Goal: Information Seeking & Learning: Stay updated

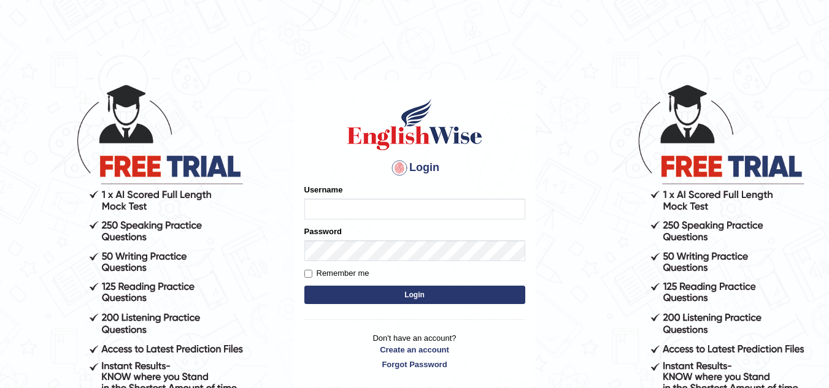
type input "Deep_Sandhu"
click at [426, 296] on button "Login" at bounding box center [414, 295] width 221 height 18
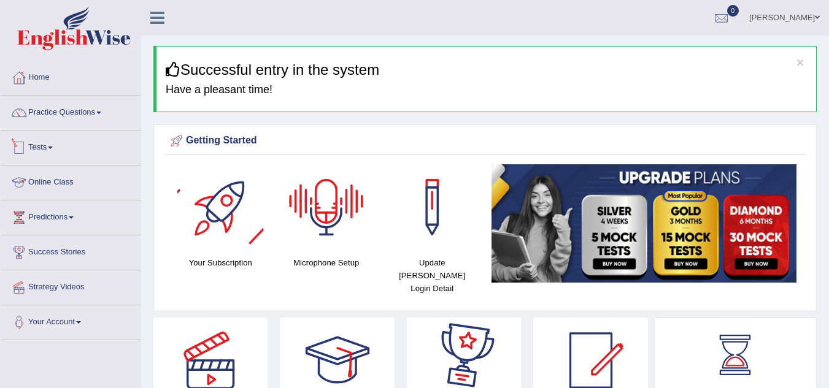
click at [51, 178] on link "Online Class" at bounding box center [71, 181] width 140 height 31
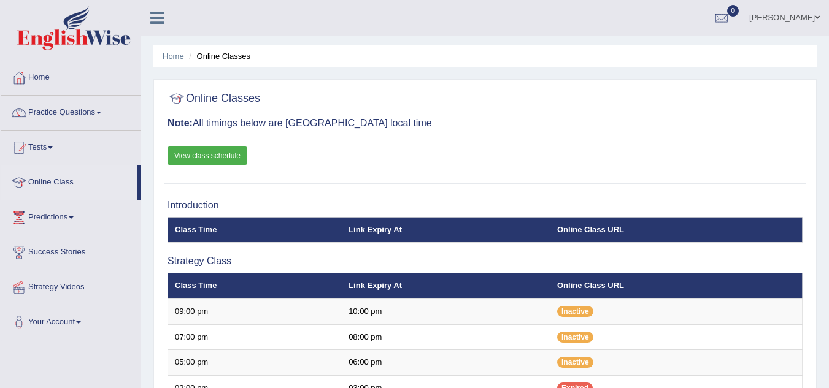
click at [204, 152] on link "View class schedule" at bounding box center [208, 156] width 80 height 18
click at [39, 144] on link "Tests" at bounding box center [71, 146] width 140 height 31
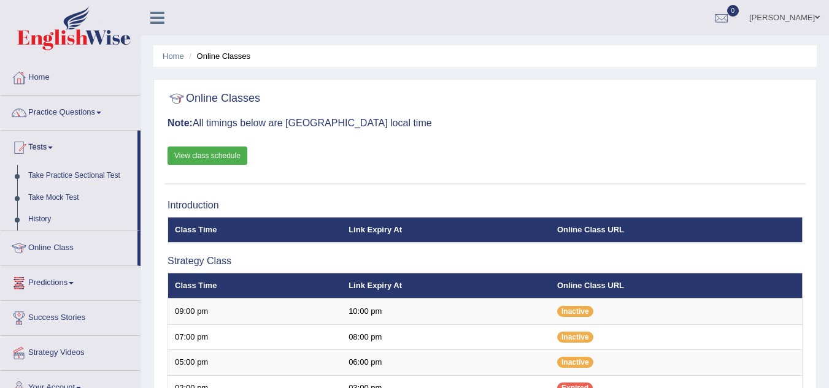
click at [52, 283] on link "Predictions" at bounding box center [71, 281] width 140 height 31
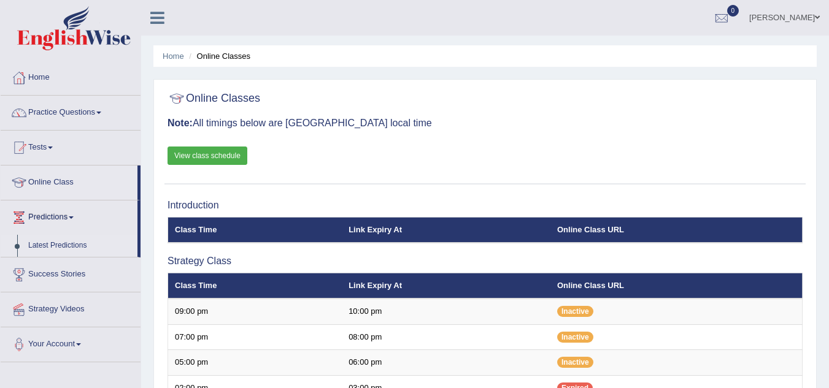
click at [63, 241] on link "Latest Predictions" at bounding box center [80, 246] width 115 height 22
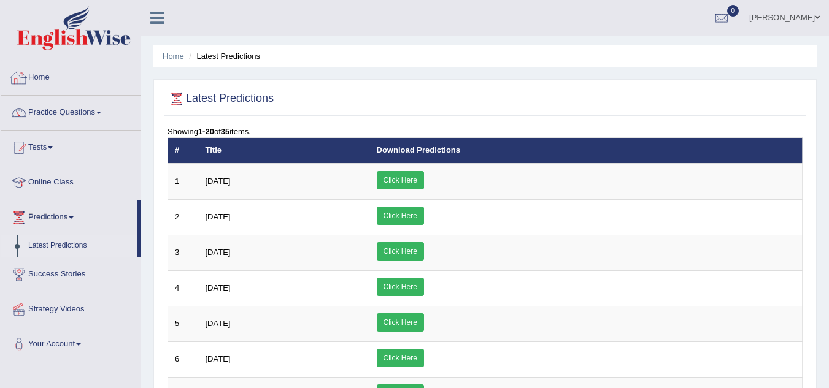
click at [44, 72] on link "Home" at bounding box center [71, 76] width 140 height 31
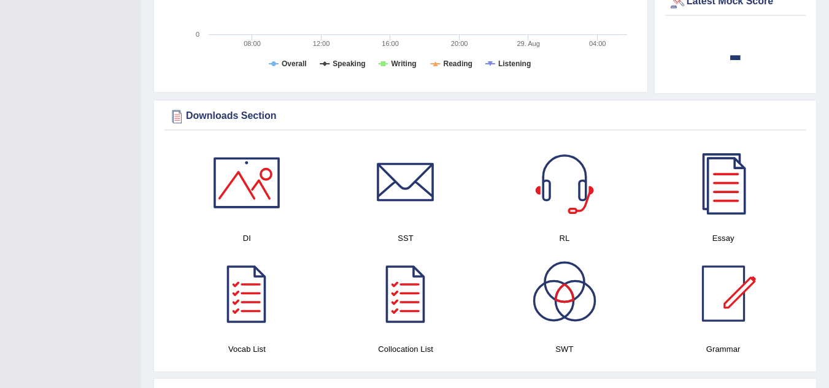
scroll to position [675, 0]
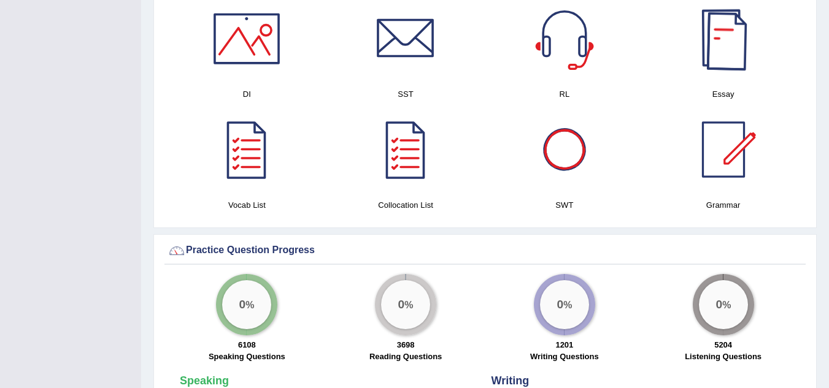
click at [719, 33] on div at bounding box center [724, 39] width 86 height 86
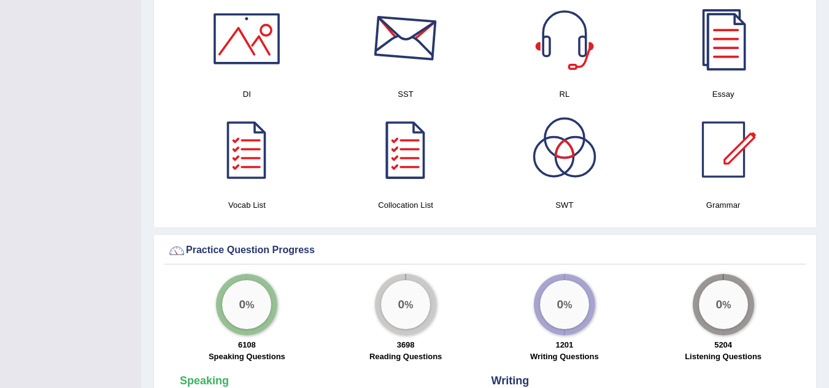
click at [413, 45] on div at bounding box center [406, 39] width 86 height 86
click at [401, 130] on div at bounding box center [406, 150] width 86 height 86
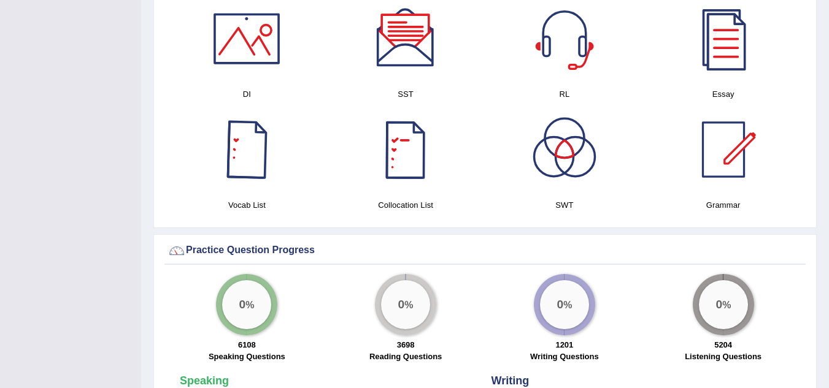
click at [248, 149] on div at bounding box center [247, 150] width 86 height 86
click at [252, 42] on div at bounding box center [247, 39] width 86 height 86
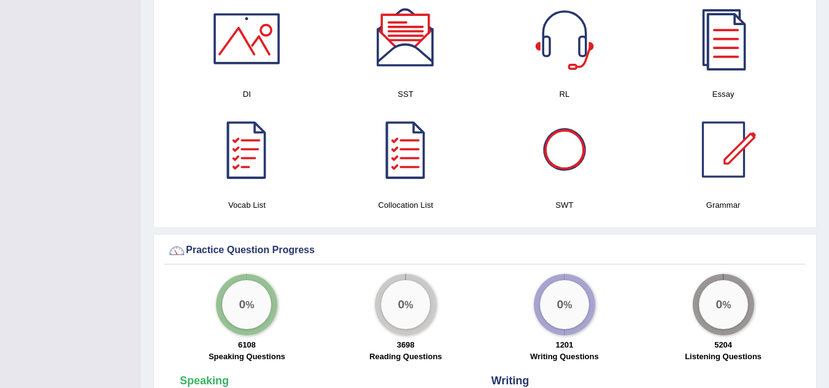
click at [566, 142] on div at bounding box center [565, 150] width 86 height 86
click at [566, 22] on div at bounding box center [565, 39] width 86 height 86
click at [707, 118] on div at bounding box center [724, 150] width 86 height 86
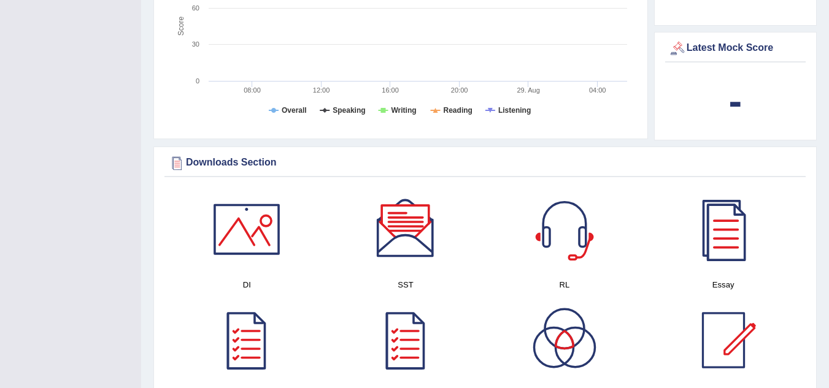
scroll to position [494, 0]
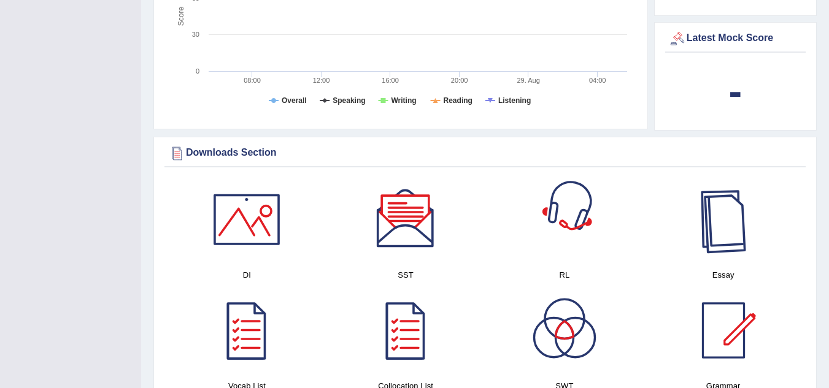
click at [723, 204] on div at bounding box center [724, 220] width 86 height 86
